Goal: Use online tool/utility

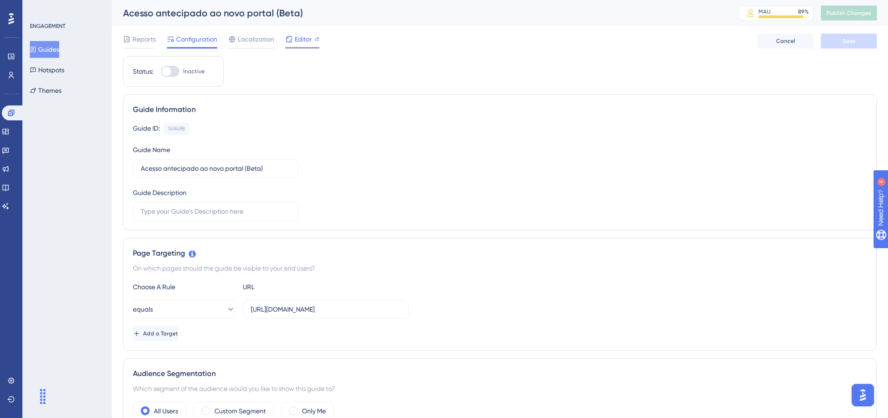
click at [303, 39] on span "Editor" at bounding box center [303, 39] width 17 height 11
click at [301, 36] on span "Editor" at bounding box center [303, 39] width 17 height 11
